Goal: Information Seeking & Learning: Learn about a topic

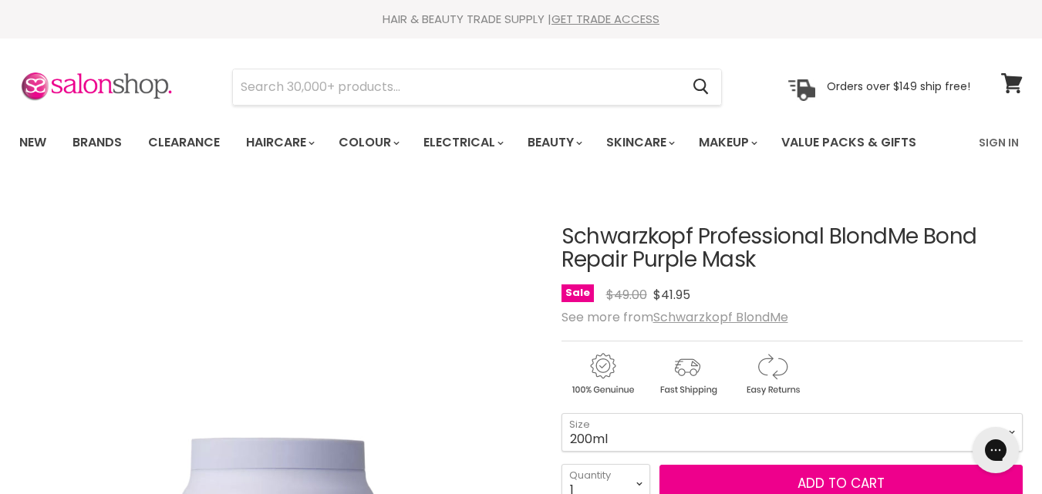
click at [854, 241] on h1 "Schwarzkopf Professional BlondMe Bond Repair Purple Mask" at bounding box center [792, 249] width 461 height 48
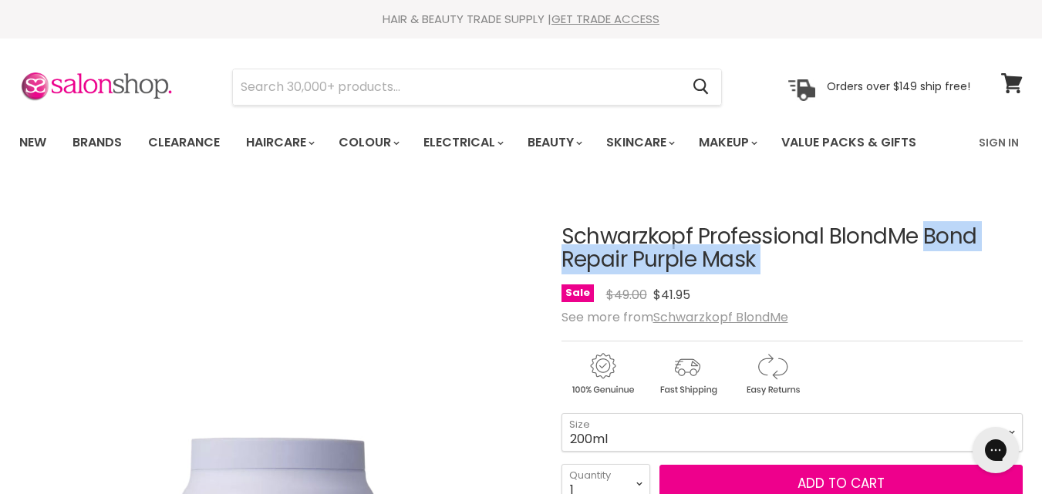
click at [854, 241] on h1 "Schwarzkopf Professional BlondMe Bond Repair Purple Mask" at bounding box center [792, 249] width 461 height 48
copy div "Schwarzkopf Professional BlondMe Bond Repair Purple Mask No reviews"
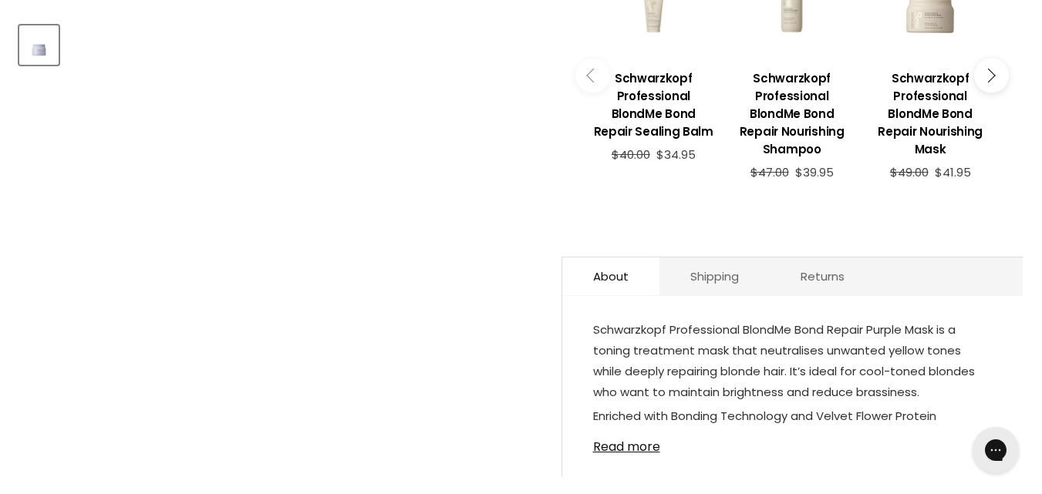
scroll to position [765, 0]
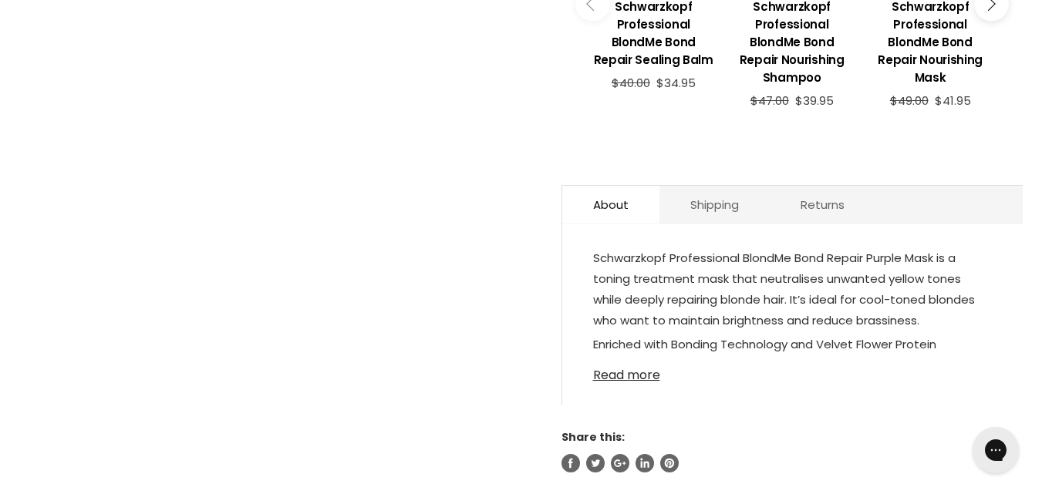
click at [622, 364] on link "Read more" at bounding box center [792, 370] width 399 height 23
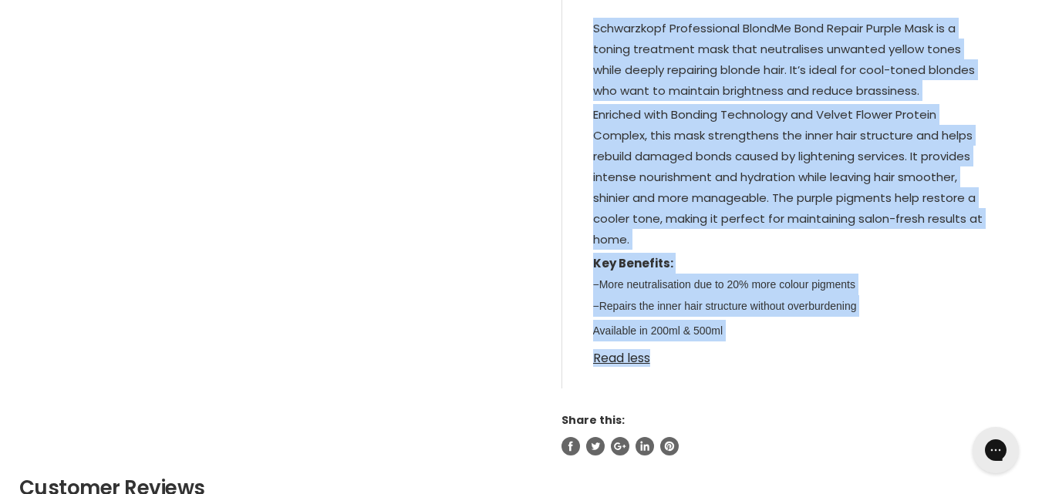
scroll to position [997, 0]
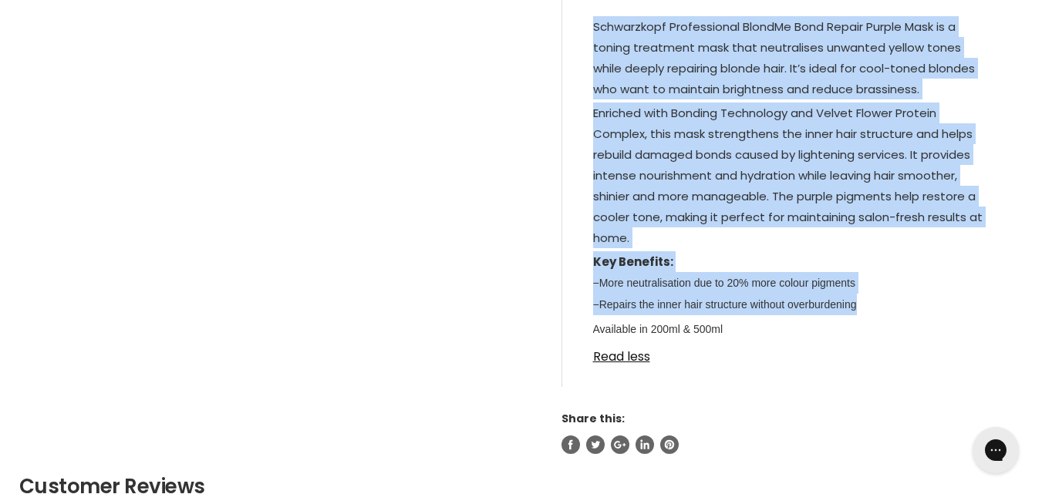
drag, startPoint x: 596, startPoint y: 243, endPoint x: 889, endPoint y: 284, distance: 296.7
click at [878, 282] on div "Schwarzkopf Professional BlondMe Bond Repair Purple Mask is a toning treatment …" at bounding box center [792, 197] width 461 height 379
copy div "Schwarzkopf Professional BlondMe Bond Repair Purple Mask is a toning treatment …"
